Goal: Use online tool/utility: Utilize a website feature to perform a specific function

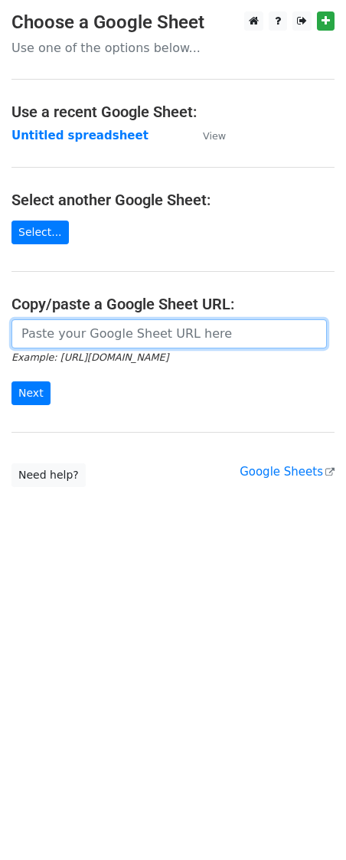
click at [77, 335] on input "url" at bounding box center [169, 333] width 316 height 29
paste input "[URL][DOMAIN_NAME]"
type input "[URL][DOMAIN_NAME]"
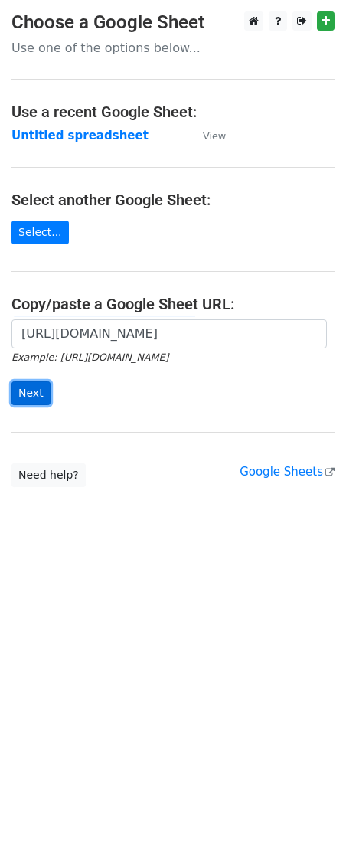
click at [31, 391] on input "Next" at bounding box center [30, 393] width 39 height 24
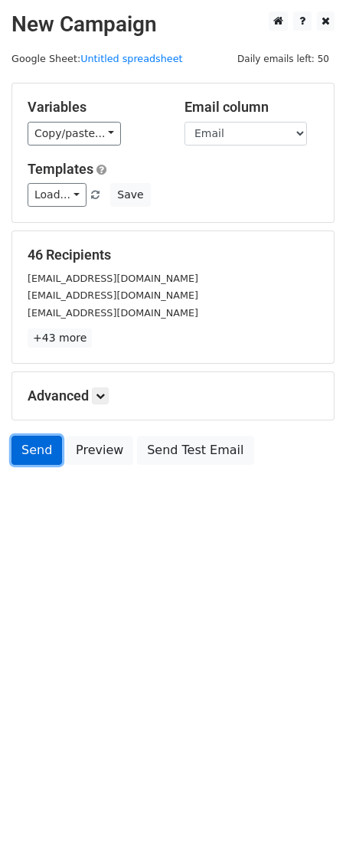
click at [38, 454] on link "Send" at bounding box center [36, 450] width 51 height 29
